Goal: Check status: Check status

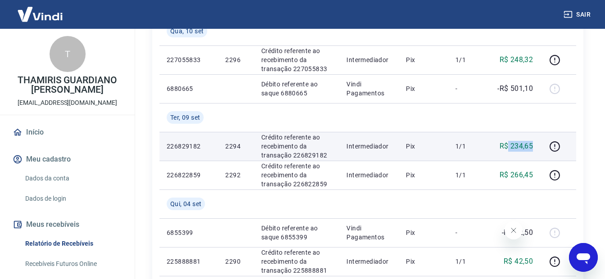
drag, startPoint x: 509, startPoint y: 146, endPoint x: 539, endPoint y: 149, distance: 30.0
click at [539, 149] on td "R$ 234,65" at bounding box center [514, 146] width 51 height 29
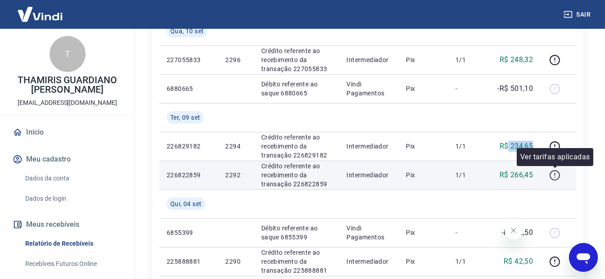
click at [555, 172] on icon "button" at bounding box center [554, 175] width 11 height 11
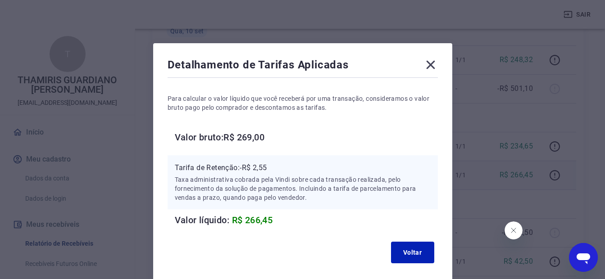
click at [428, 64] on icon at bounding box center [431, 65] width 14 height 14
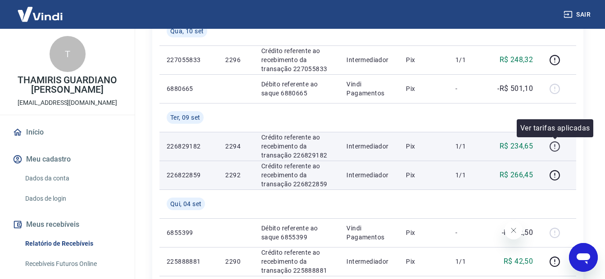
click at [555, 149] on icon "button" at bounding box center [554, 146] width 11 height 11
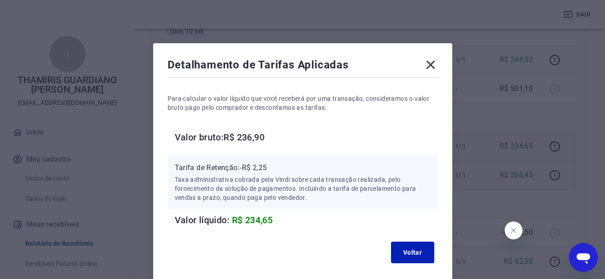
click at [436, 64] on icon at bounding box center [431, 65] width 14 height 14
